Goal: Communication & Community: Answer question/provide support

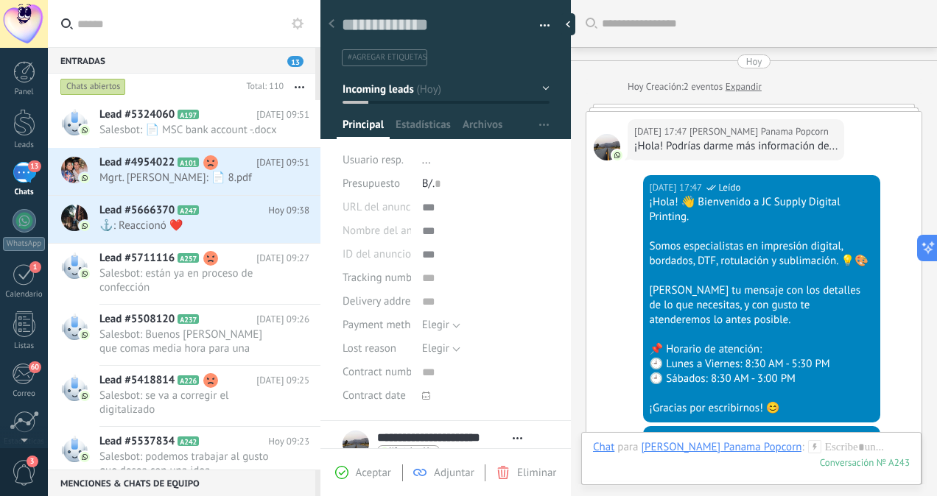
scroll to position [22, 0]
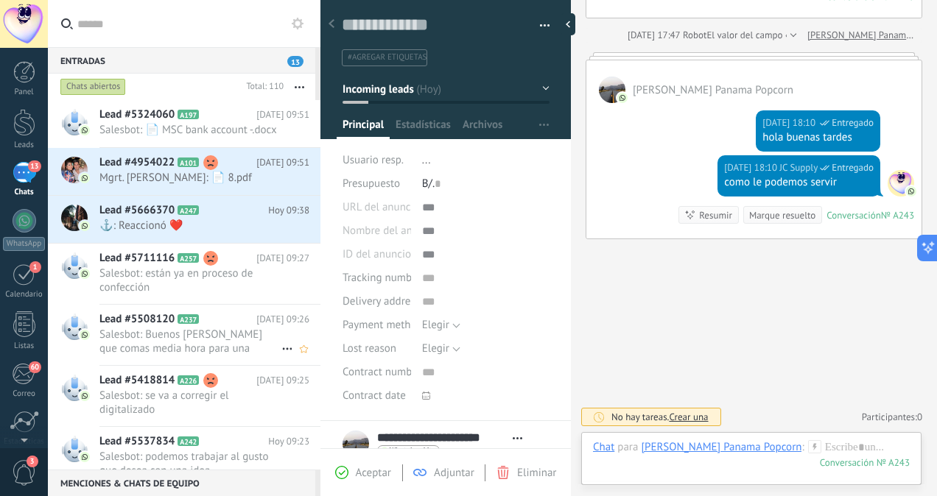
click at [250, 348] on span "Salesbot: Buenos [PERSON_NAME] que comas media hora para una reunion del sistem…" at bounding box center [190, 342] width 182 height 28
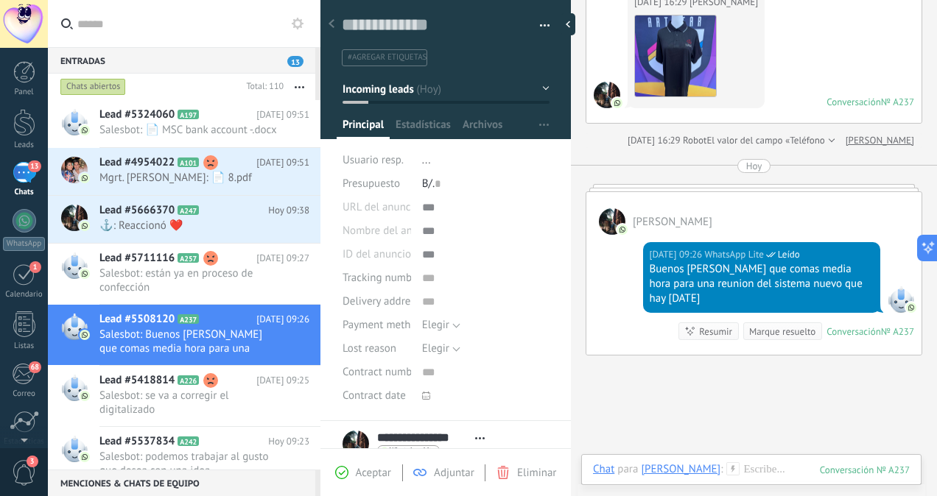
scroll to position [324, 0]
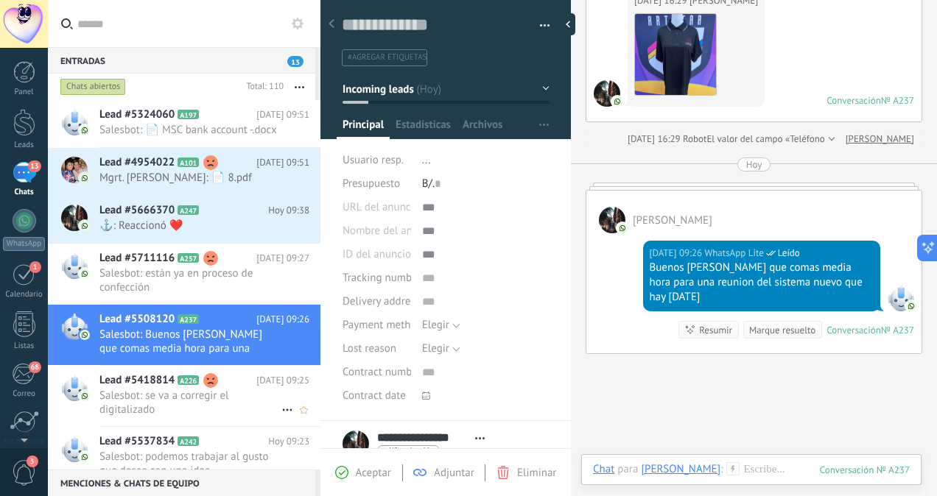
click at [243, 417] on span "Salesbot: se va a corregir el digitalizado" at bounding box center [190, 403] width 182 height 28
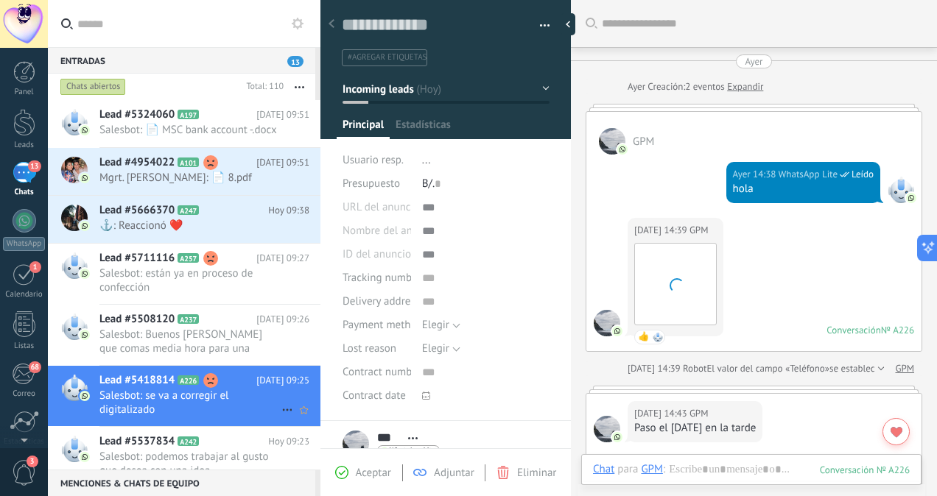
scroll to position [972, 0]
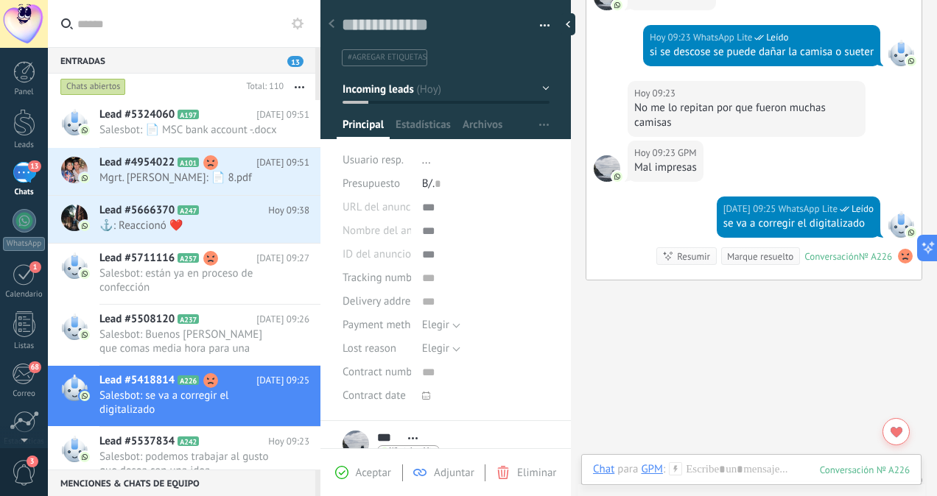
click at [317, 207] on div "Entradas 13 Chats abiertos Total: 110 Silenciar Acciones múltiples Ordenar Más …" at bounding box center [492, 248] width 889 height 496
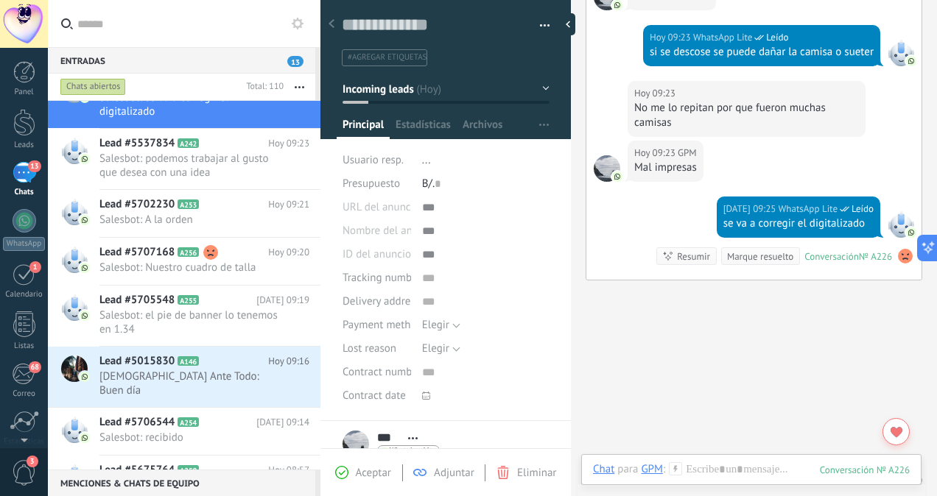
scroll to position [327, 0]
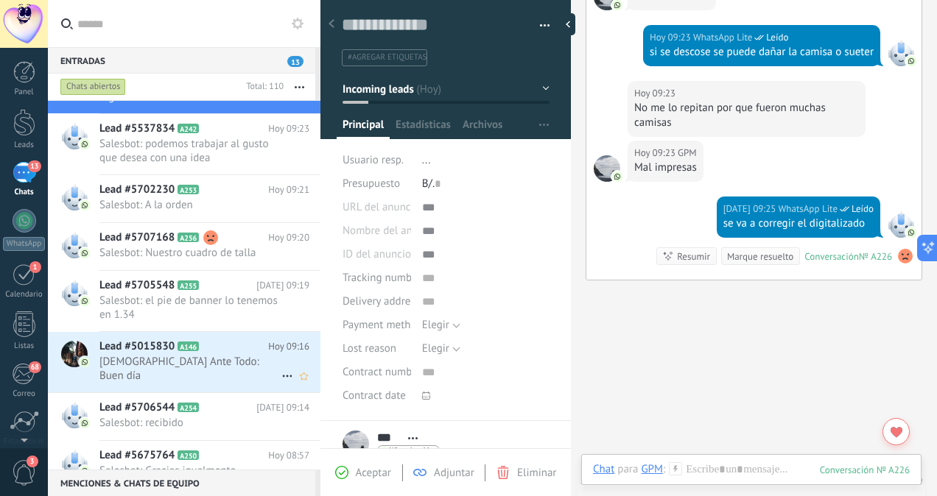
click at [222, 358] on span "[DEMOGRAPHIC_DATA] Ante Todo: Buen día" at bounding box center [190, 369] width 182 height 28
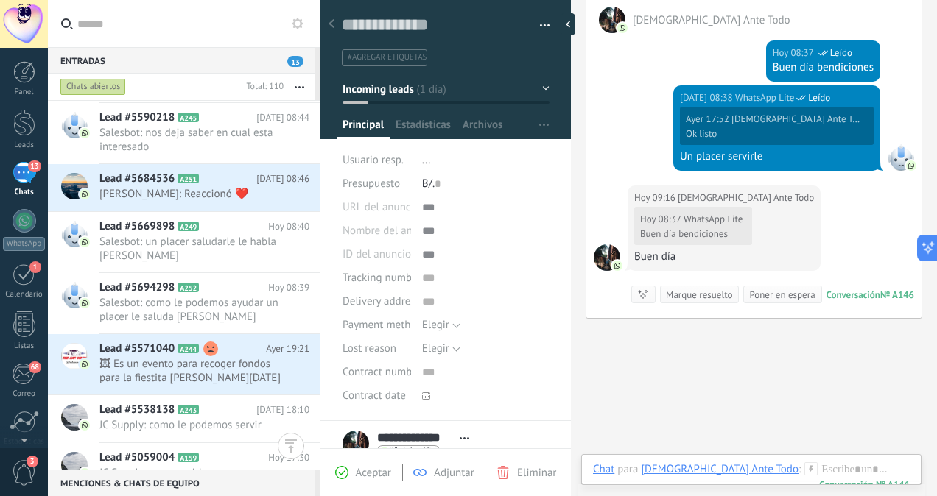
scroll to position [1044, 0]
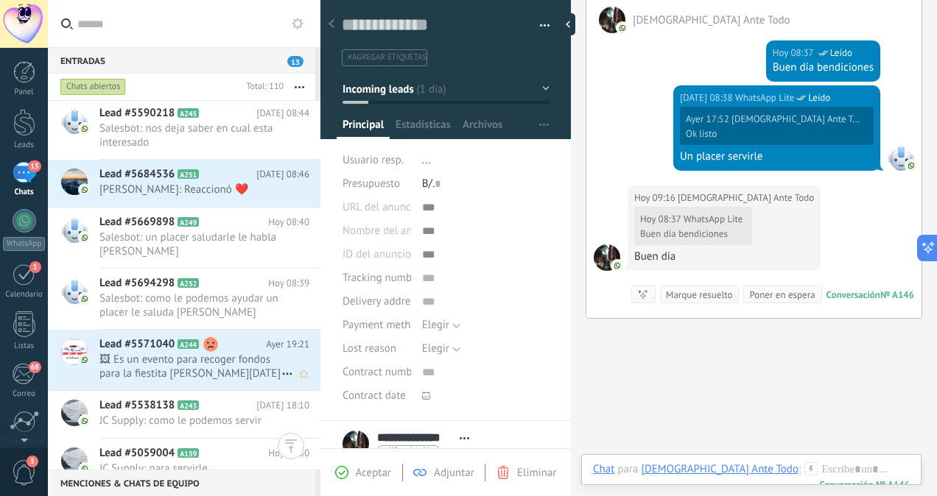
click at [208, 365] on span "🖼 Es un evento para recoger fondos para la fiestita [PERSON_NAME][DATE] de niño…" at bounding box center [190, 367] width 182 height 28
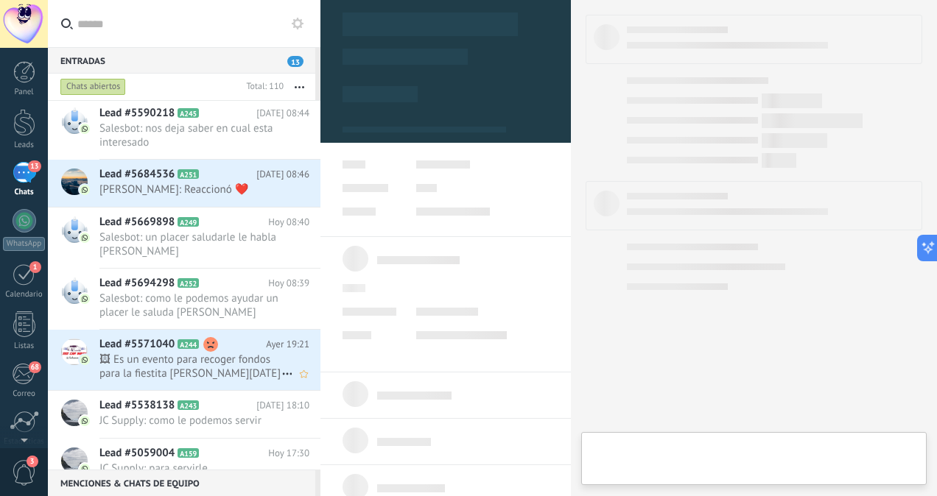
scroll to position [358, 0]
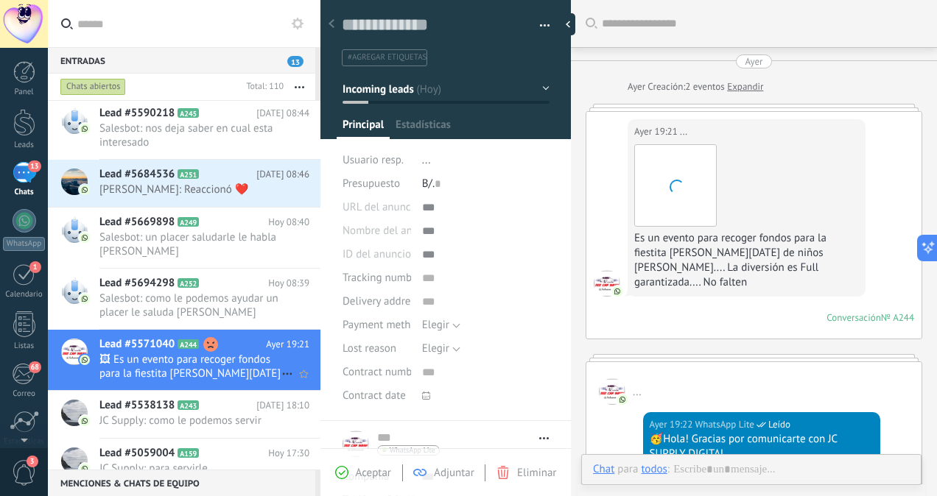
type textarea "**********"
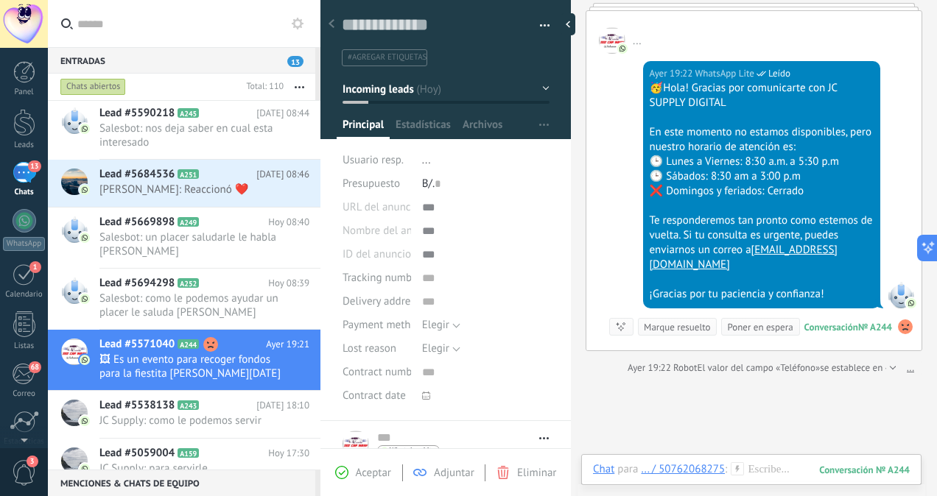
scroll to position [349, 0]
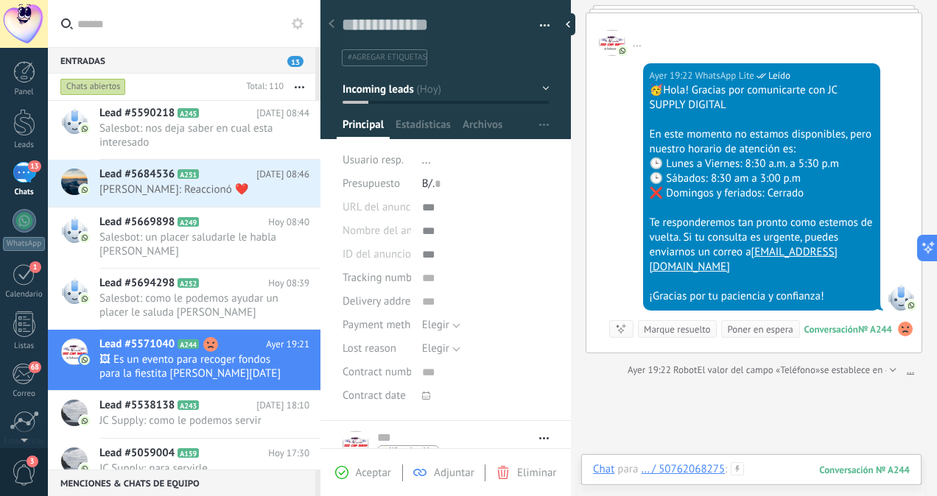
click at [769, 468] on div at bounding box center [751, 485] width 317 height 44
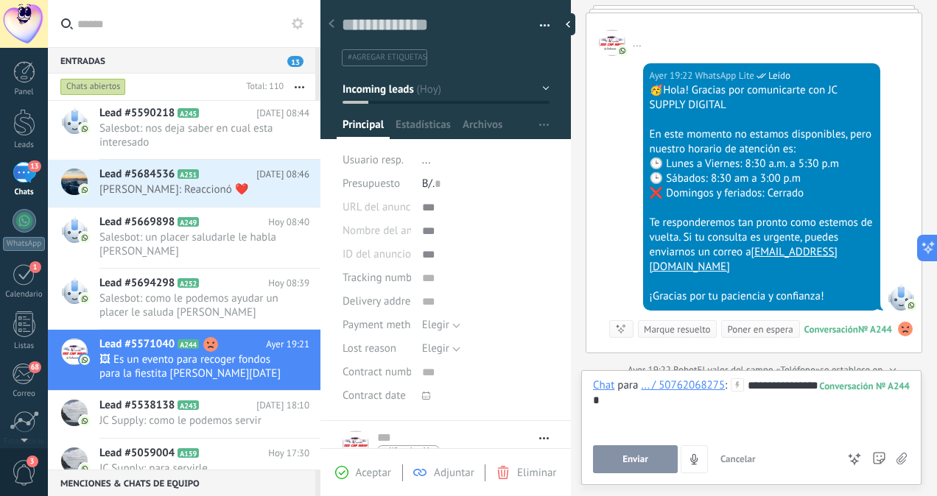
click at [633, 460] on span "Enviar" at bounding box center [635, 459] width 26 height 10
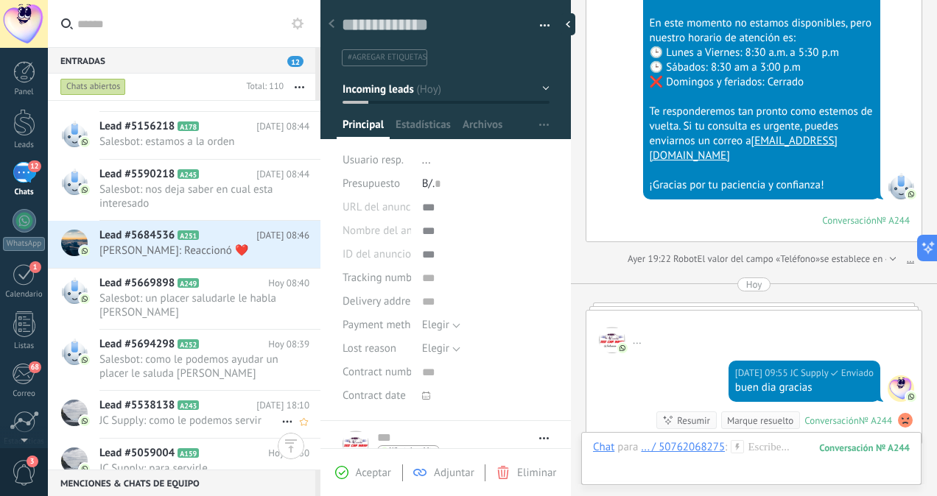
scroll to position [1058, 0]
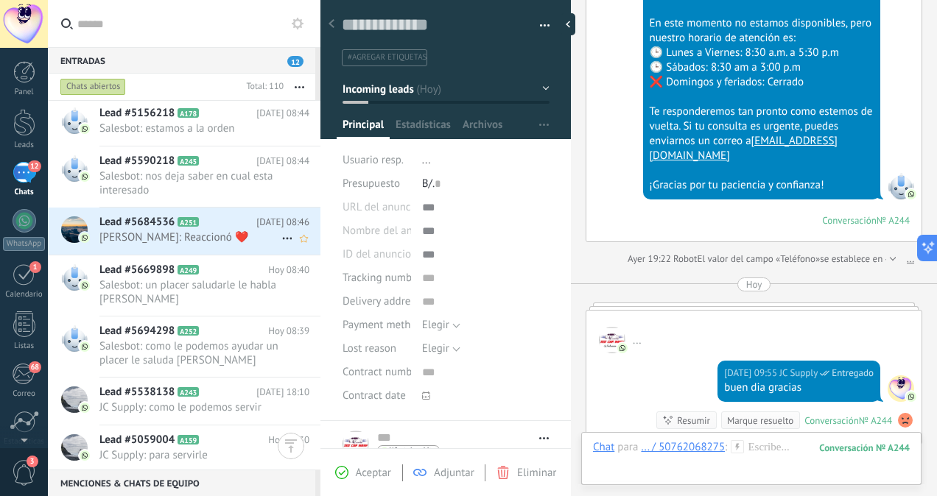
click at [218, 234] on span "[PERSON_NAME]: Reaccionó ❤️" at bounding box center [190, 238] width 182 height 14
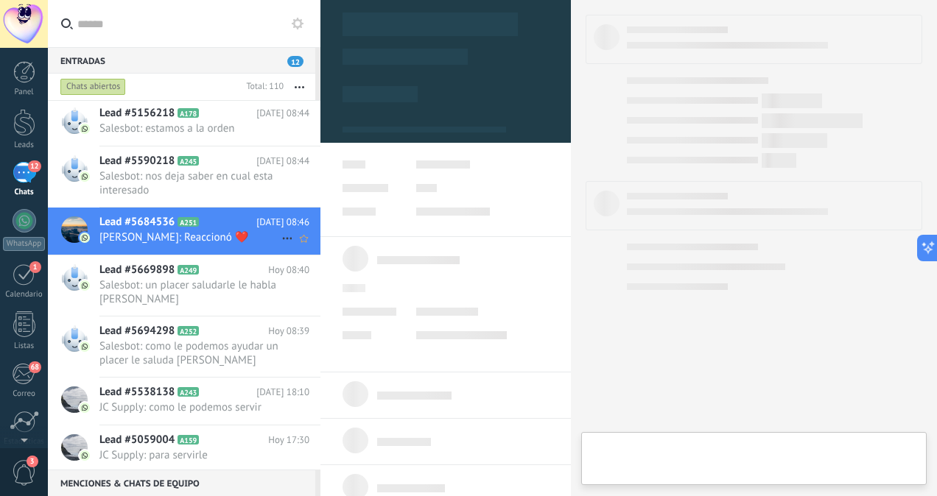
scroll to position [358, 0]
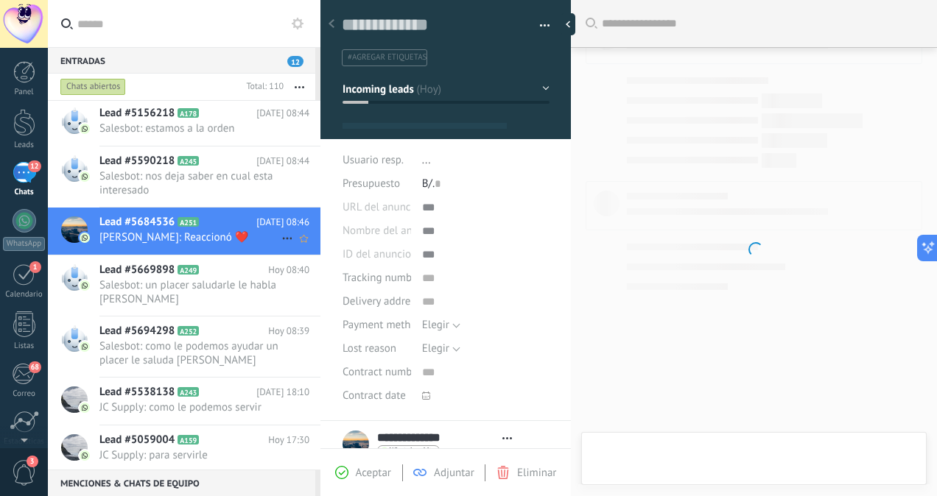
type textarea "**********"
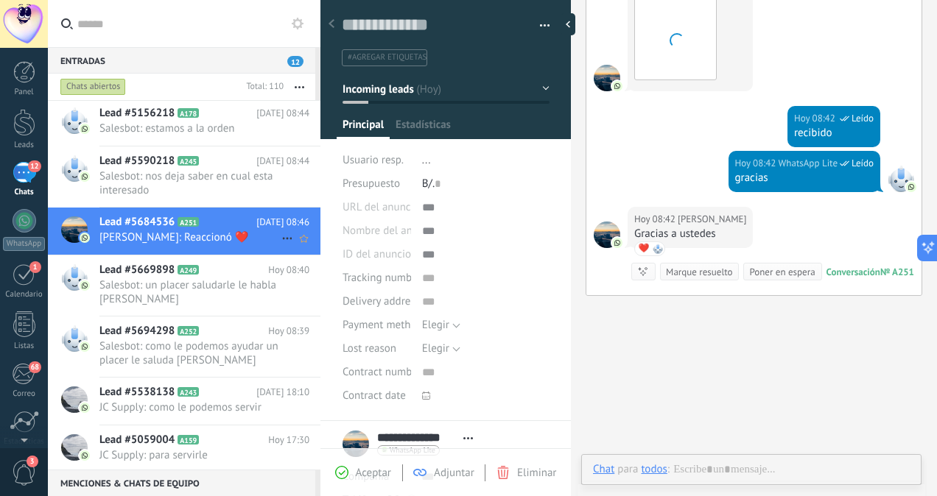
scroll to position [392, 0]
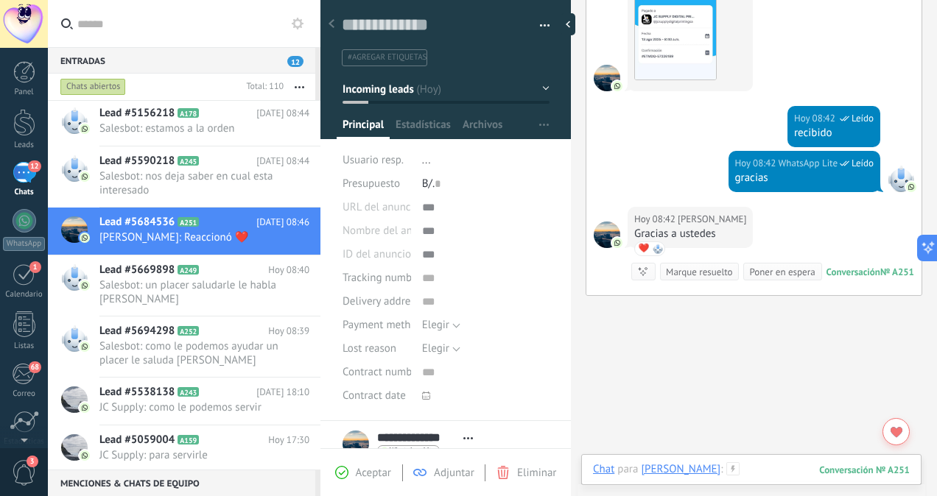
click at [751, 463] on div at bounding box center [751, 485] width 317 height 44
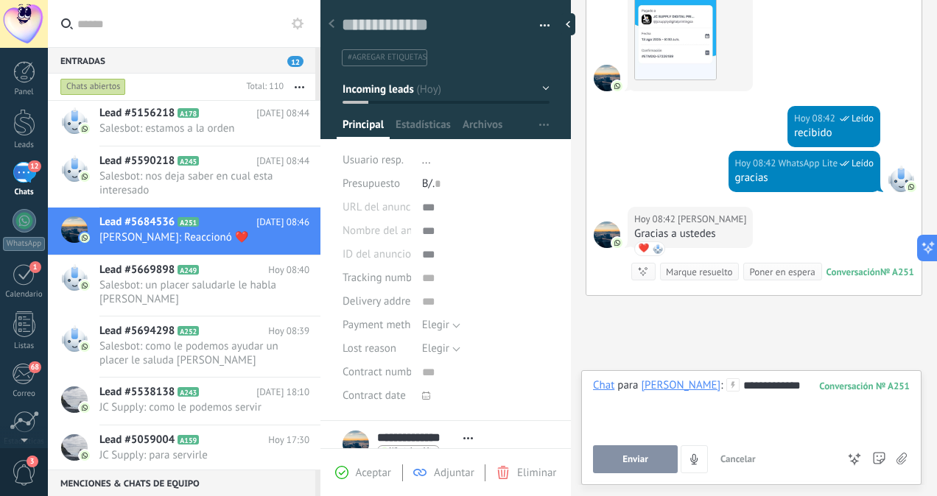
click at [630, 460] on span "Enviar" at bounding box center [635, 459] width 26 height 10
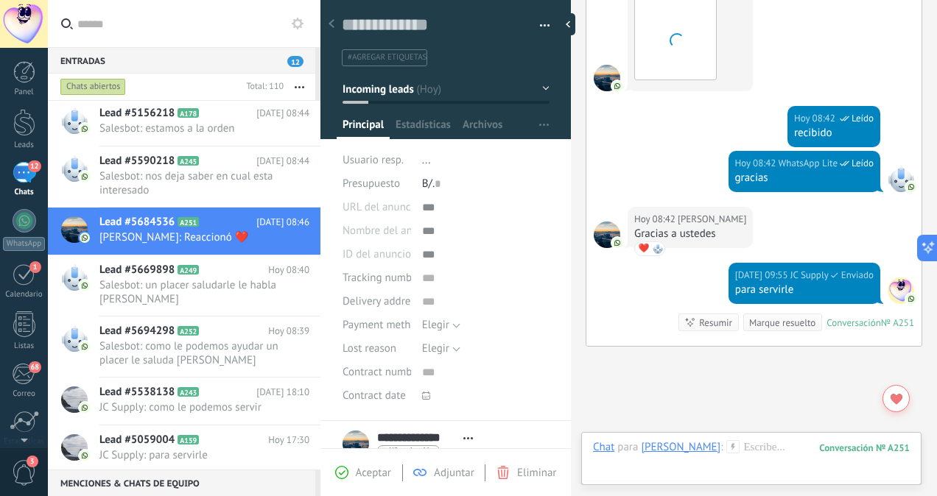
scroll to position [848, 0]
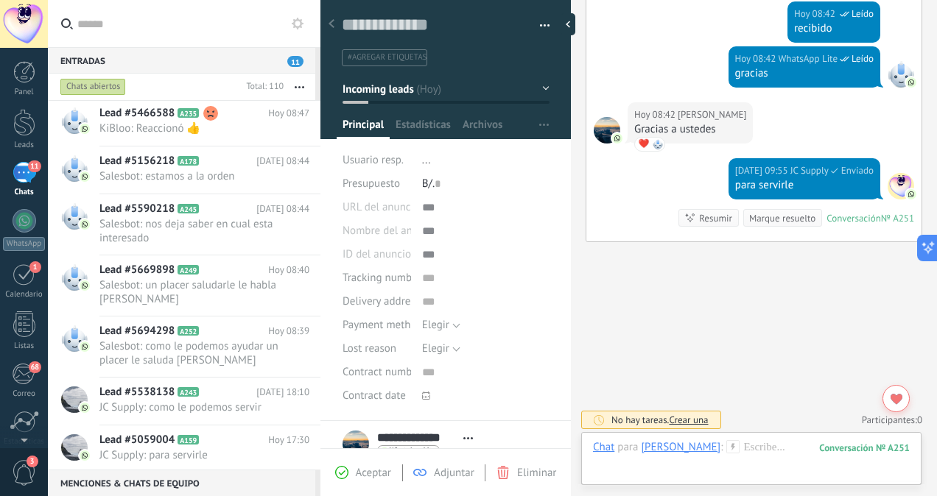
click at [317, 233] on div "Entradas 11 Chats abiertos Total: 110 Silenciar Acciones múltiples Ordenar Más …" at bounding box center [492, 248] width 889 height 496
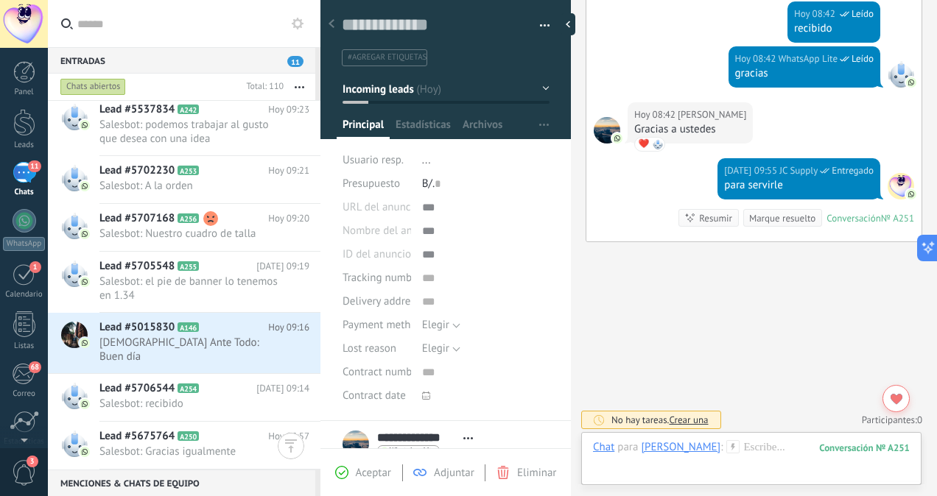
scroll to position [463, 0]
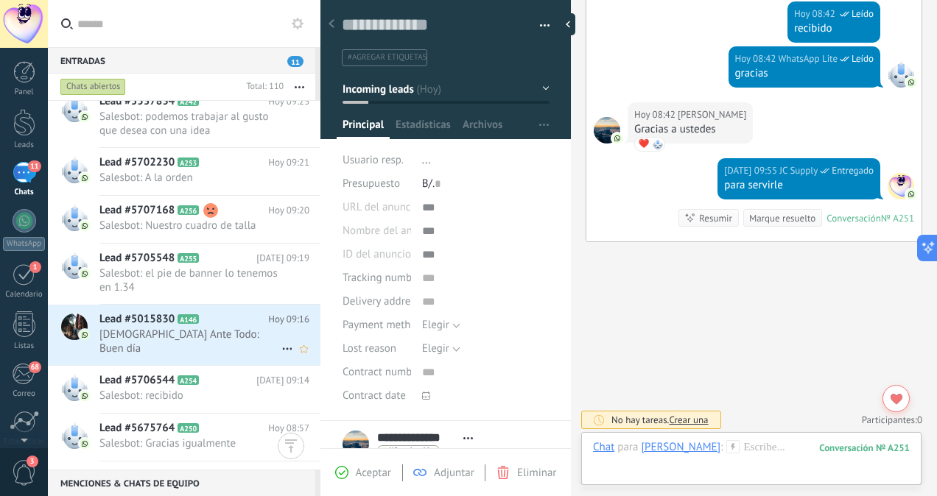
click at [179, 335] on span "[DEMOGRAPHIC_DATA] Ante Todo: Buen día" at bounding box center [190, 342] width 182 height 28
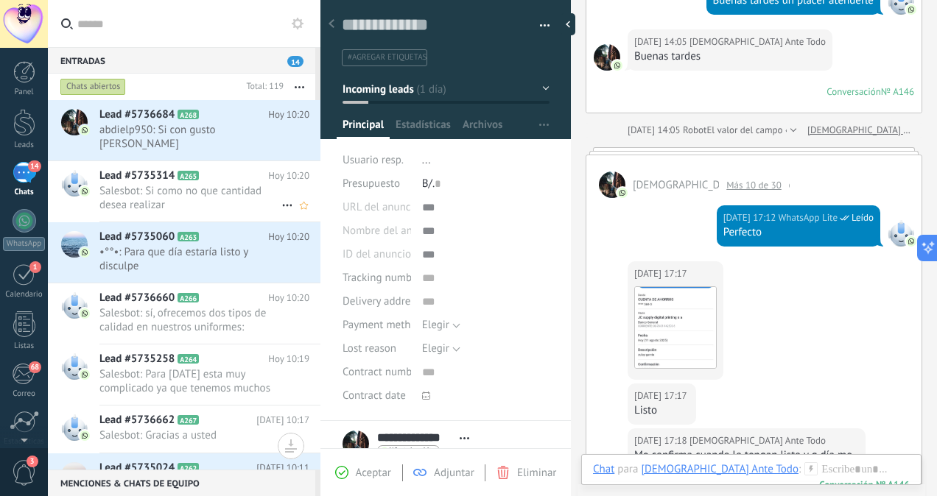
click at [191, 189] on span "Salesbot: Si como no que cantidad desea realizar" at bounding box center [190, 198] width 182 height 28
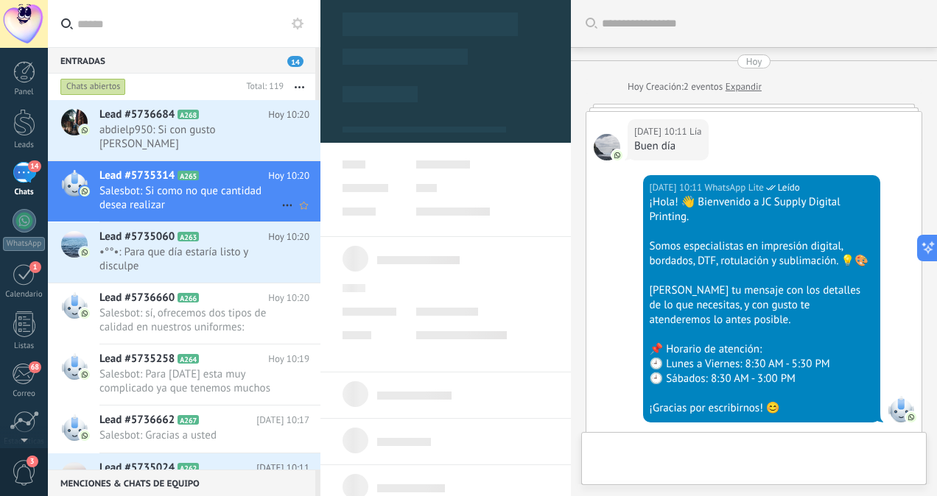
scroll to position [552, 0]
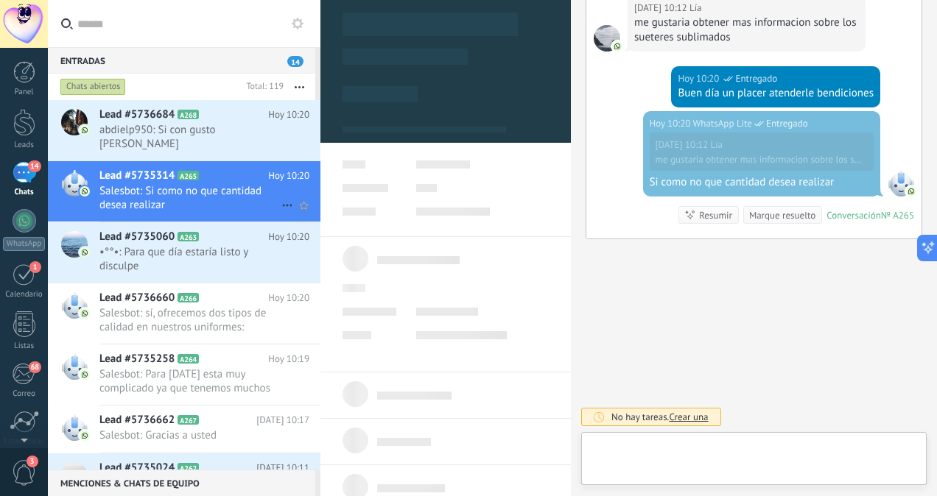
type textarea "**********"
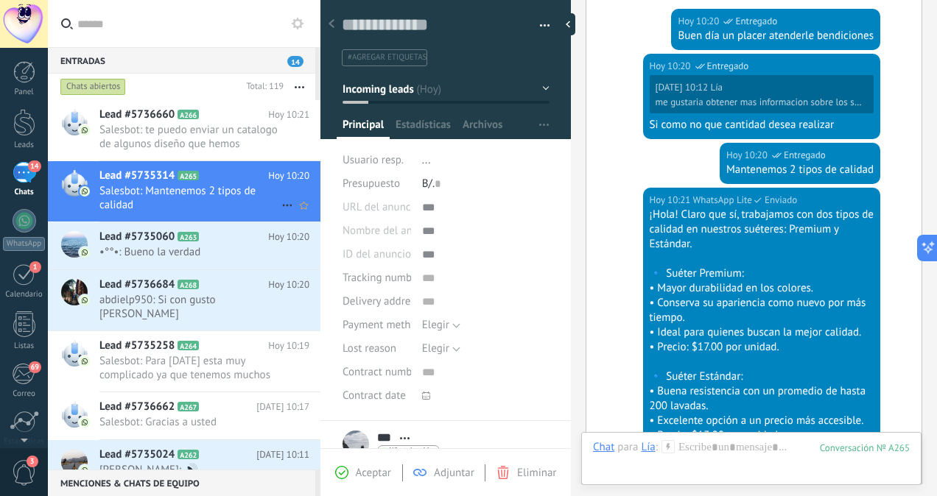
scroll to position [907, 0]
